Goal: Information Seeking & Learning: Learn about a topic

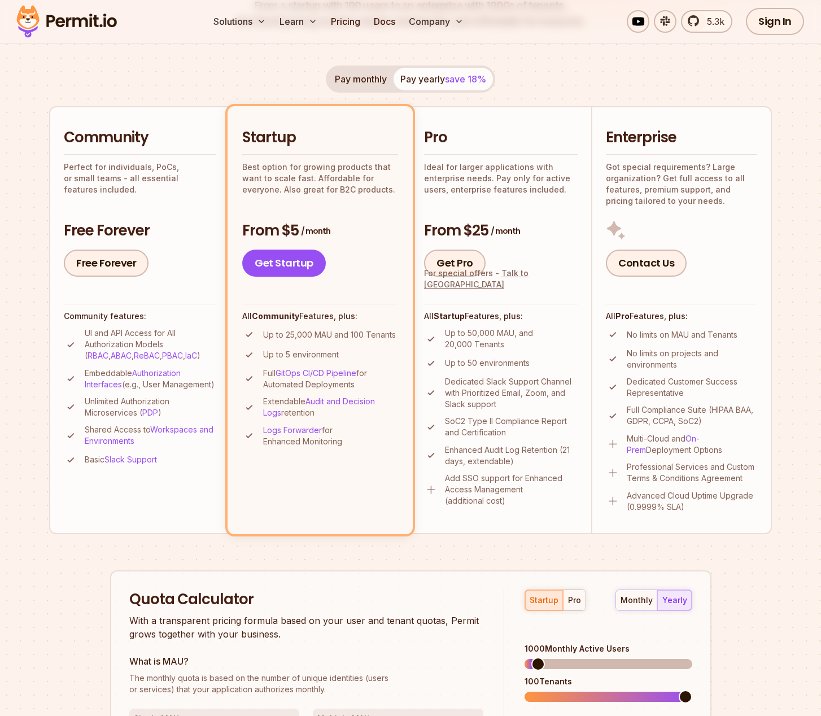
scroll to position [440, 0]
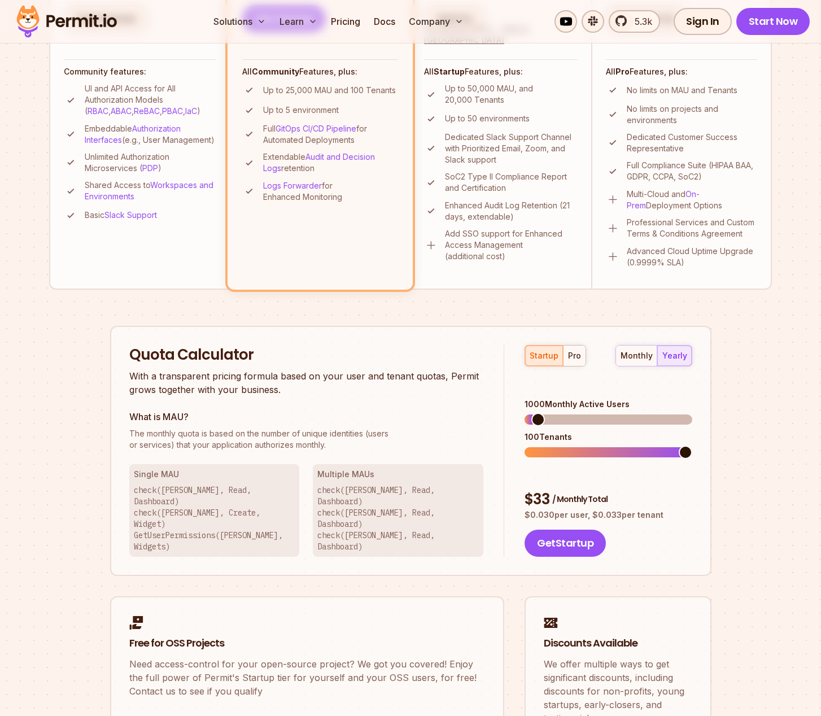
click at [545, 413] on span at bounding box center [539, 420] width 14 height 14
drag, startPoint x: 559, startPoint y: 410, endPoint x: 576, endPoint y: 410, distance: 16.4
click at [576, 410] on div "3600 Monthly Active Users 100 Tenants" at bounding box center [608, 428] width 167 height 59
click at [693, 413] on span at bounding box center [686, 420] width 14 height 14
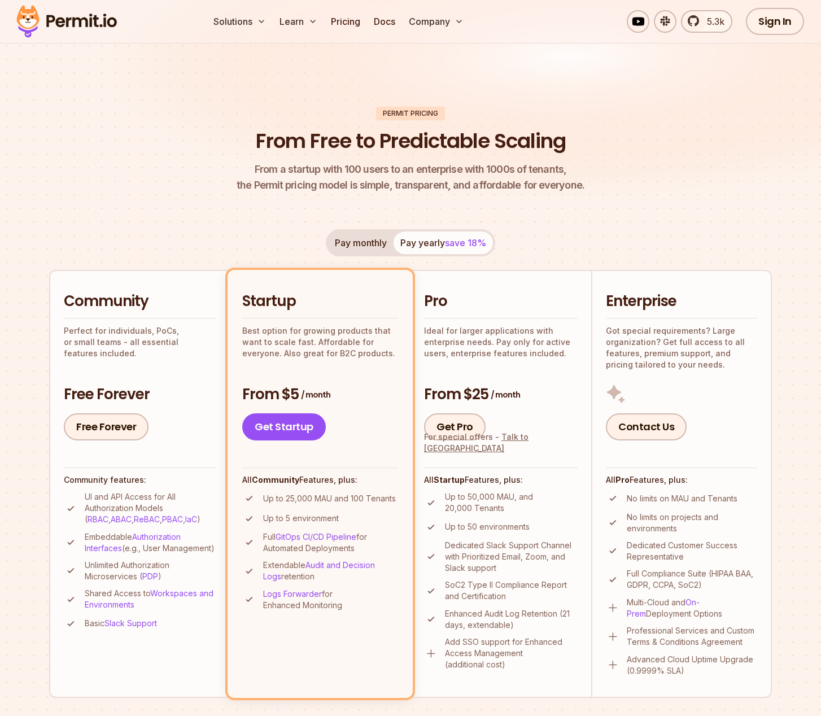
scroll to position [0, 0]
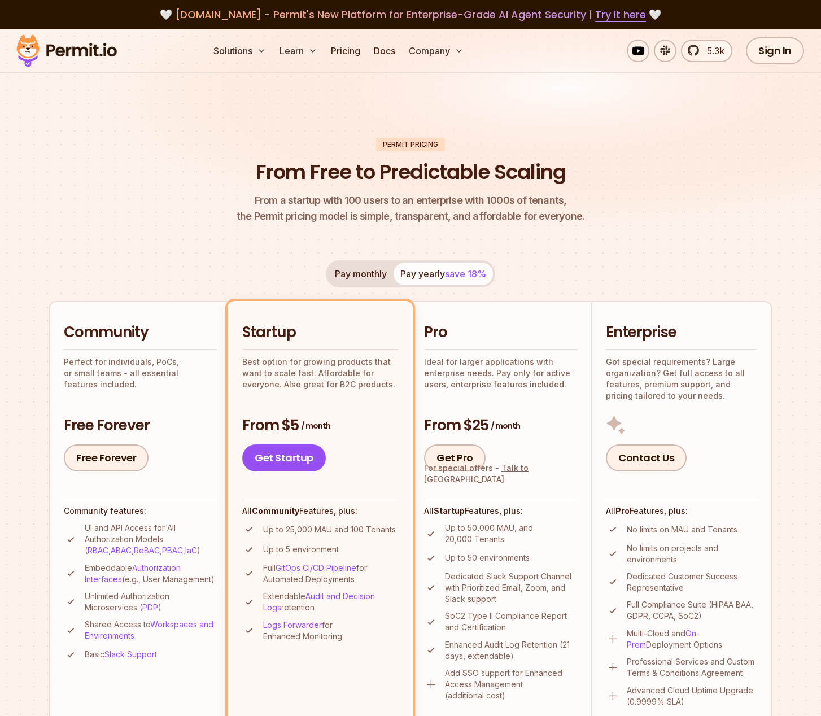
click at [529, 350] on div "Pro Ideal for larger applications with enterprise needs. Pay only for active us…" at bounding box center [501, 356] width 154 height 67
click at [349, 53] on link "Pricing" at bounding box center [346, 51] width 38 height 23
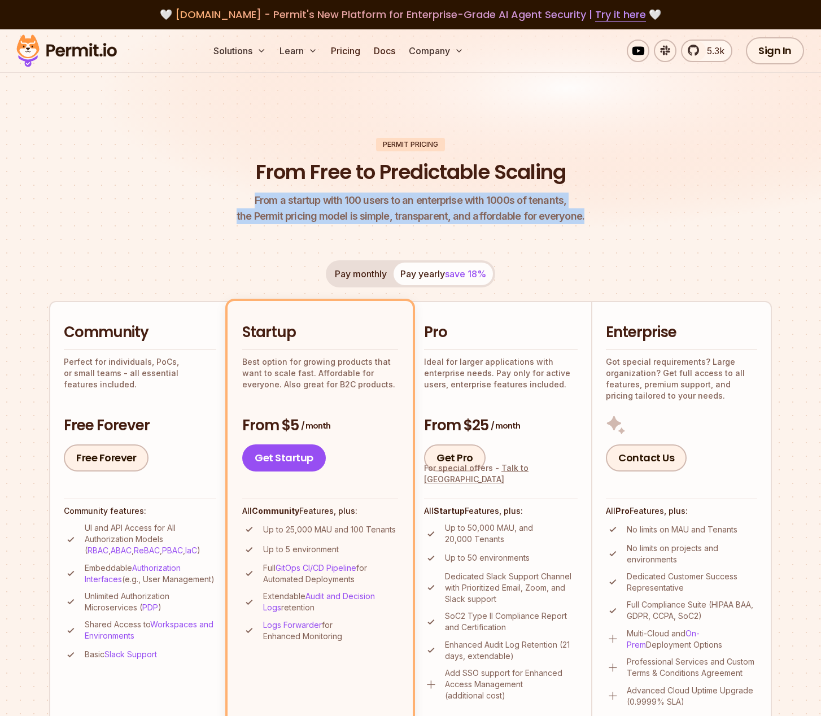
drag, startPoint x: 267, startPoint y: 203, endPoint x: 607, endPoint y: 220, distance: 341.1
click at [607, 220] on header "Permit Pricing From Free to Predictable Scaling From a startup with 100 users t…" at bounding box center [410, 181] width 723 height 87
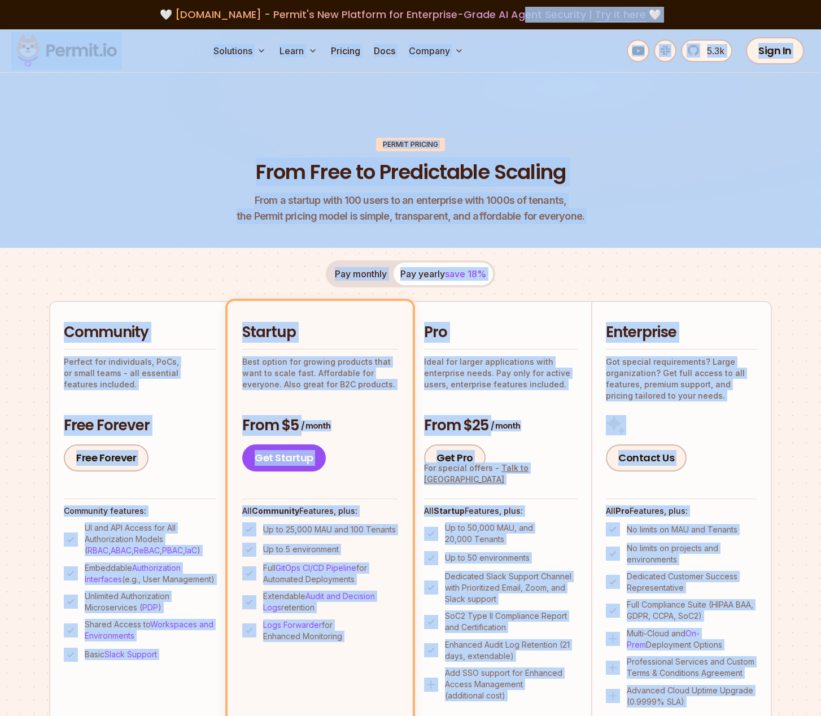
drag, startPoint x: 512, startPoint y: 18, endPoint x: 603, endPoint y: 125, distance: 140.8
click at [603, 128] on img at bounding box center [410, 138] width 821 height 219
click at [465, 77] on img at bounding box center [410, 138] width 821 height 219
click at [591, 219] on header "Permit Pricing From Free to Predictable Scaling From a startup with 100 users t…" at bounding box center [410, 181] width 723 height 87
